Goal: Information Seeking & Learning: Learn about a topic

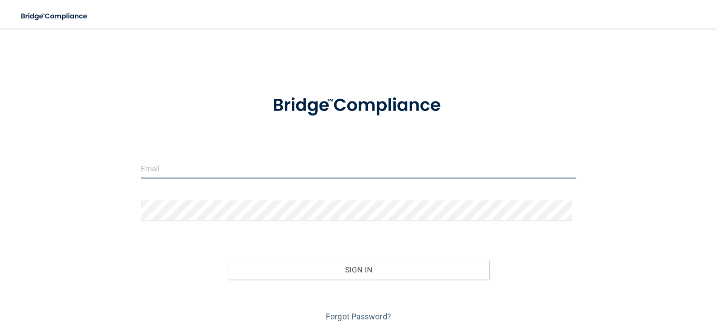
click at [209, 165] on input "email" at bounding box center [359, 169] width 436 height 20
type input "[EMAIL_ADDRESS][DOMAIN_NAME]"
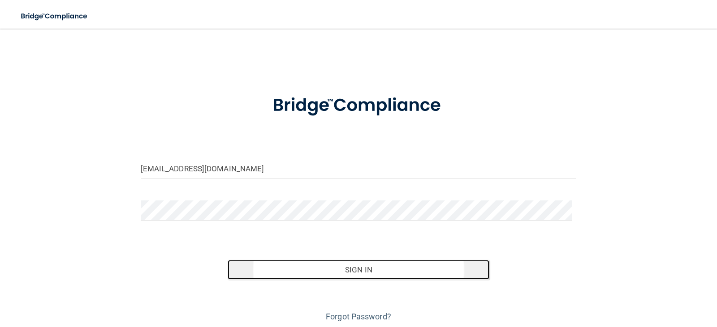
click at [282, 278] on button "Sign In" at bounding box center [359, 270] width 262 height 20
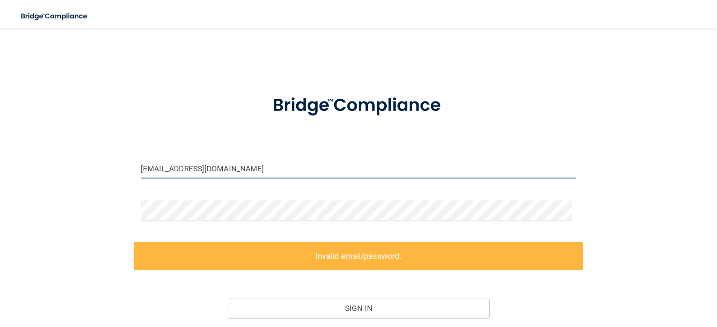
click at [231, 172] on input "[EMAIL_ADDRESS][DOMAIN_NAME]" at bounding box center [359, 169] width 436 height 20
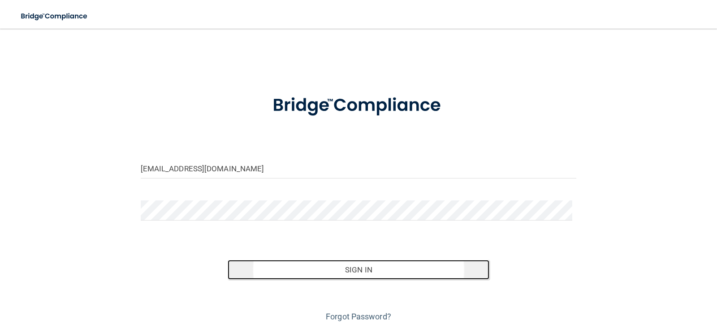
click at [285, 271] on button "Sign In" at bounding box center [359, 270] width 262 height 20
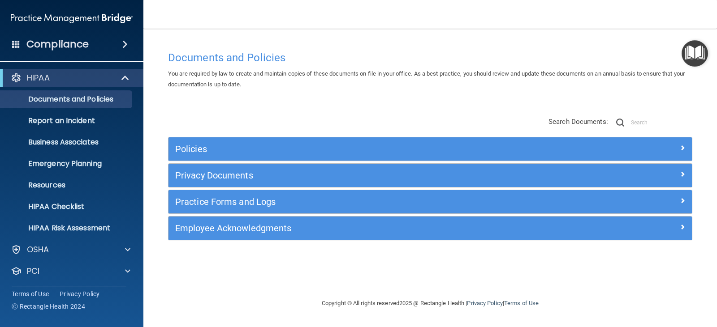
click at [122, 41] on span at bounding box center [124, 44] width 5 height 11
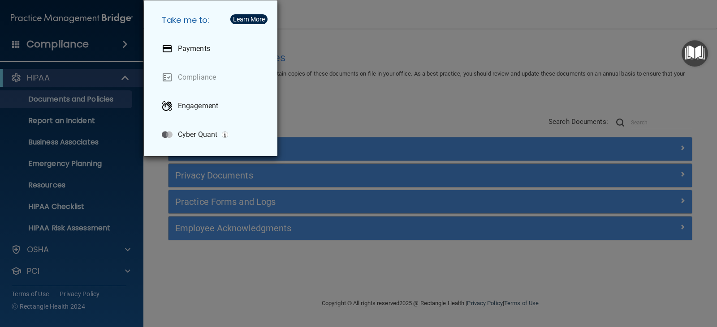
click at [122, 249] on div "Take me to: Payments Compliance Engagement Cyber Quant" at bounding box center [358, 163] width 717 height 327
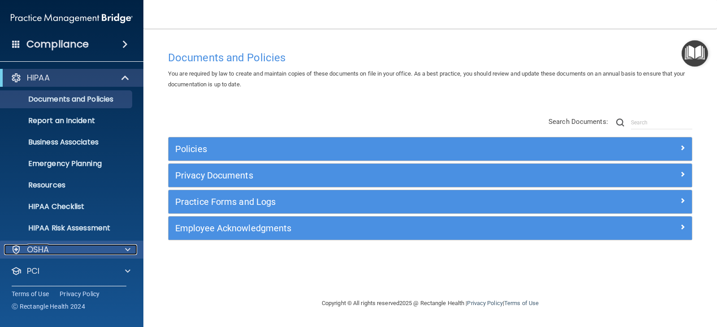
click at [125, 249] on span at bounding box center [127, 250] width 5 height 11
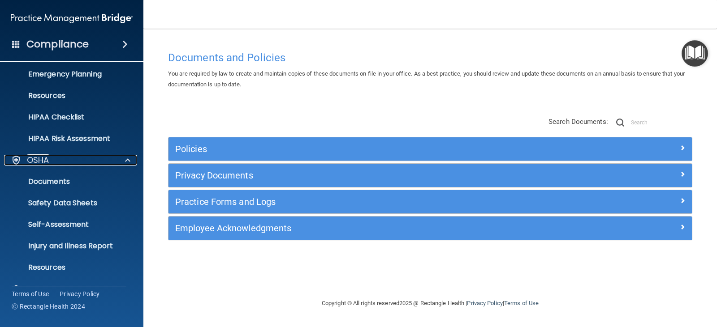
scroll to position [134, 0]
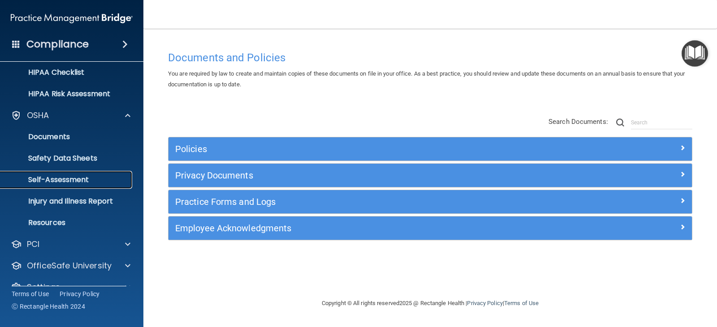
click at [73, 178] on p "Self-Assessment" at bounding box center [67, 180] width 122 height 9
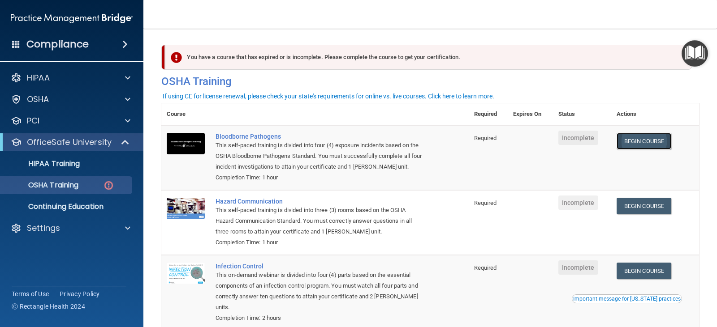
click at [646, 143] on link "Begin Course" at bounding box center [643, 141] width 55 height 17
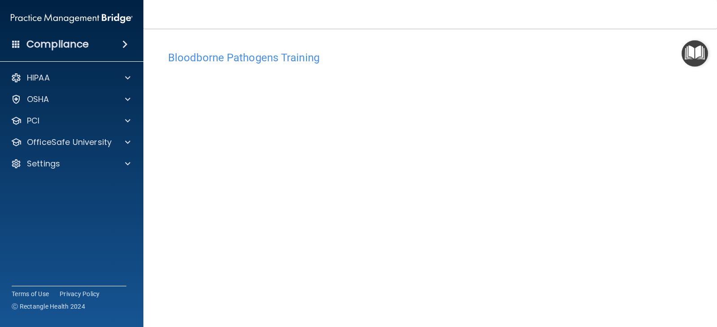
click at [473, 50] on div "Bloodborne Pathogens Training" at bounding box center [430, 58] width 538 height 22
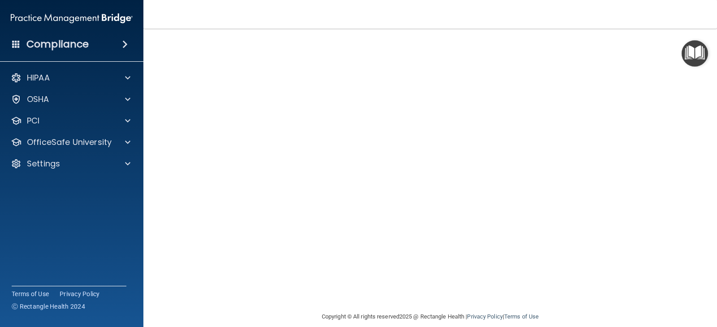
click at [369, 303] on div "Copyright © All rights reserved 2025 @ Rectangle Health | Privacy Policy | Term…" at bounding box center [430, 317] width 327 height 29
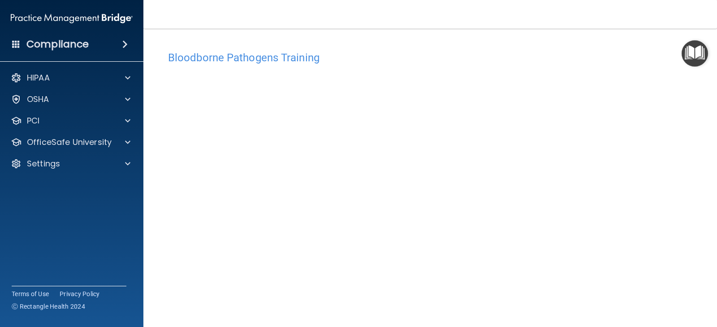
click at [561, 54] on h4 "Bloodborne Pathogens Training" at bounding box center [430, 58] width 524 height 12
